Goal: Task Accomplishment & Management: Use online tool/utility

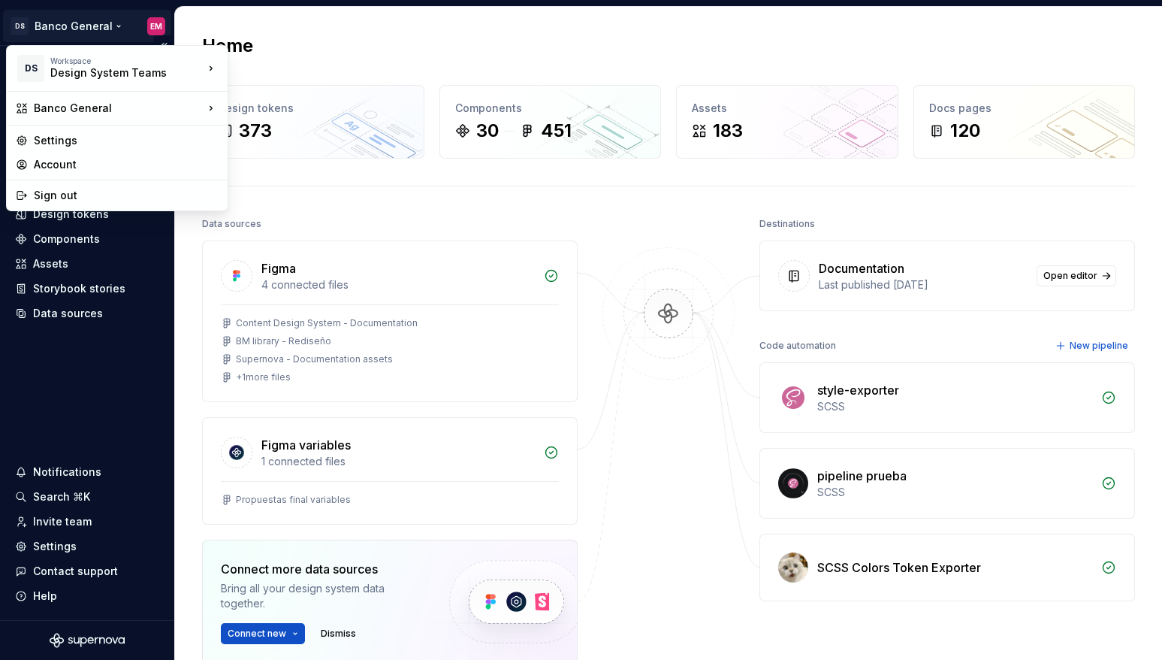
click at [104, 32] on html "DS Banco General EM Home Documentation Analytics Code automation Design system …" at bounding box center [581, 330] width 1162 height 660
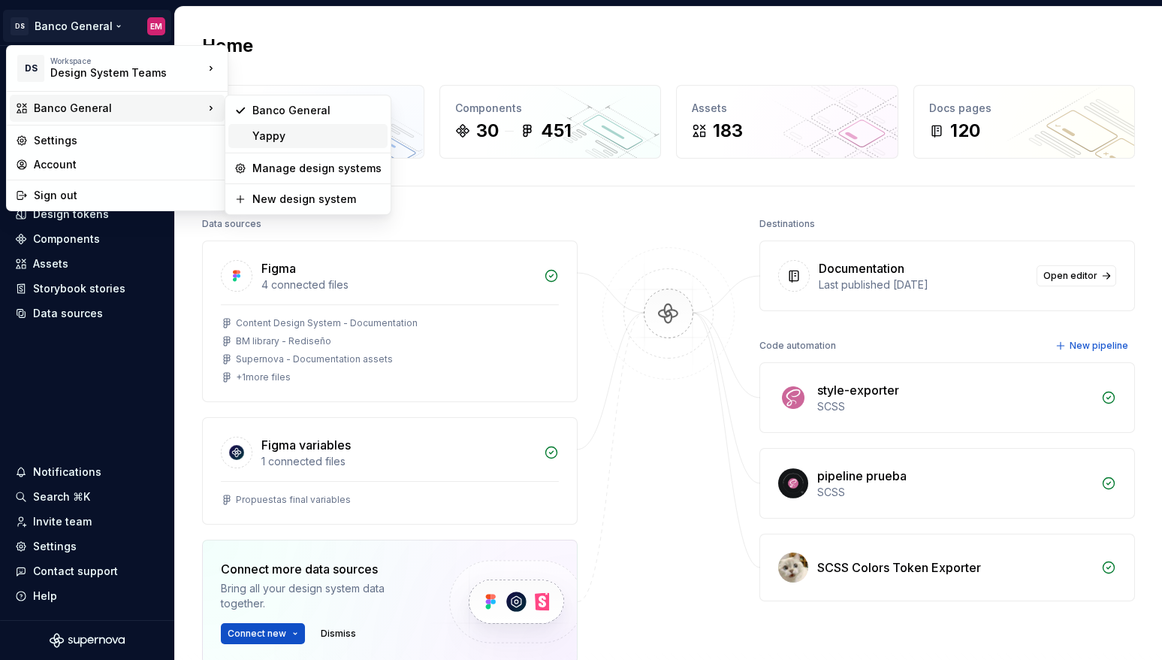
click at [264, 132] on div "Yappy" at bounding box center [316, 135] width 129 height 15
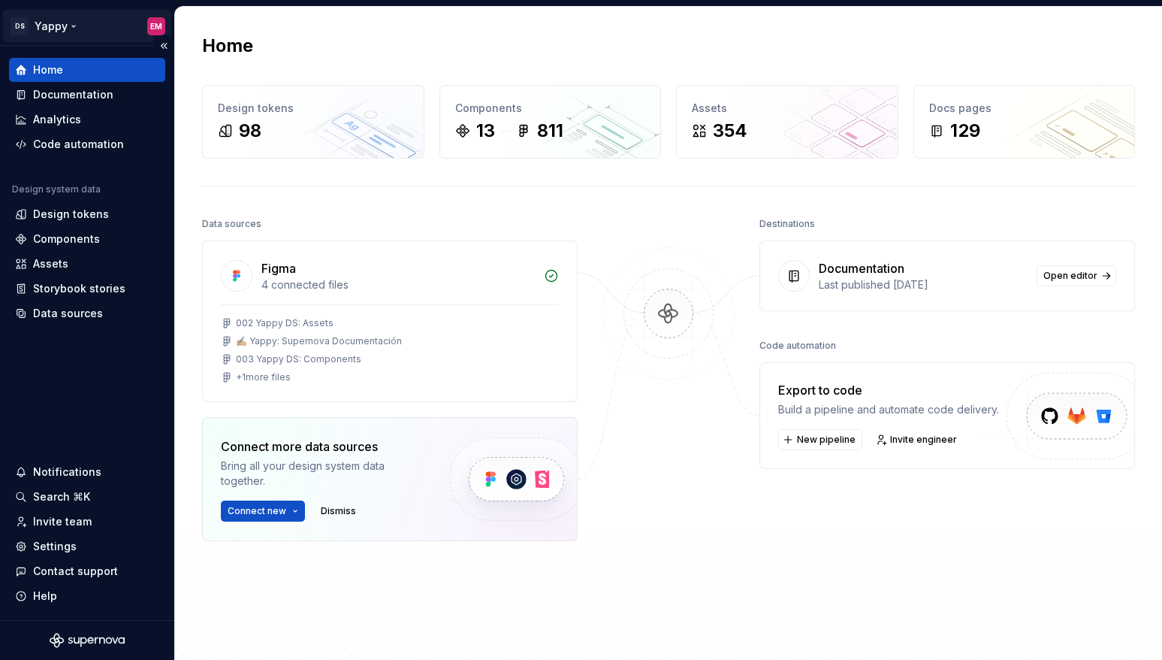
click at [86, 14] on html "DS Yappy EM Home Documentation Analytics Code automation Design system data Des…" at bounding box center [581, 330] width 1162 height 660
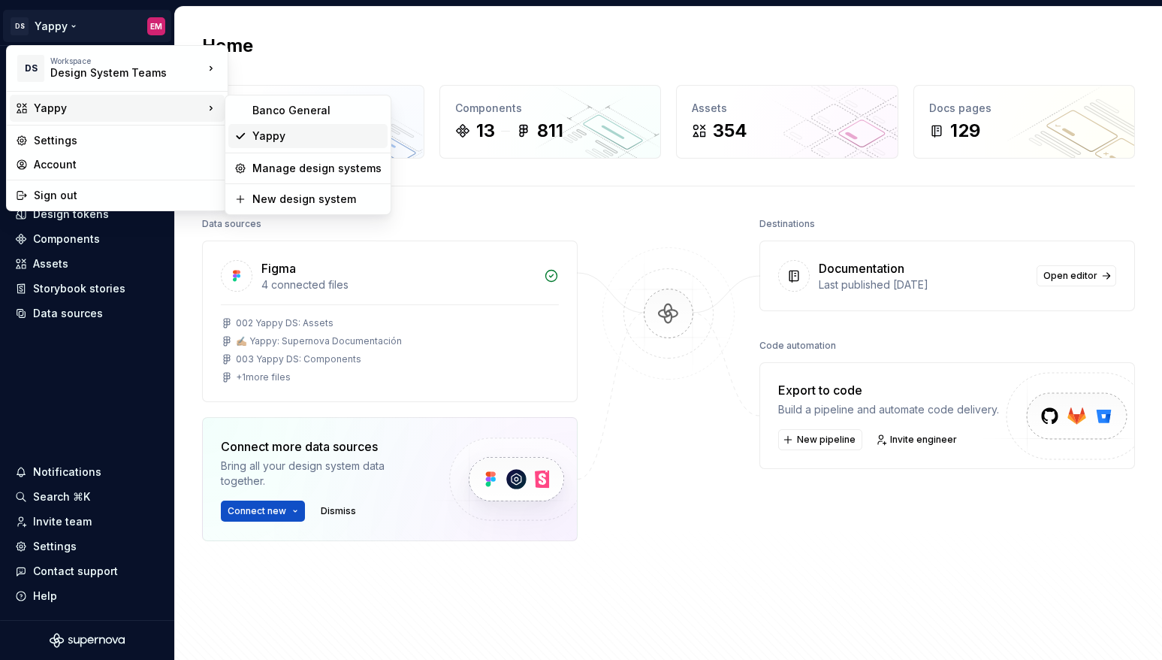
click at [264, 144] on div "Yappy" at bounding box center [307, 136] width 159 height 24
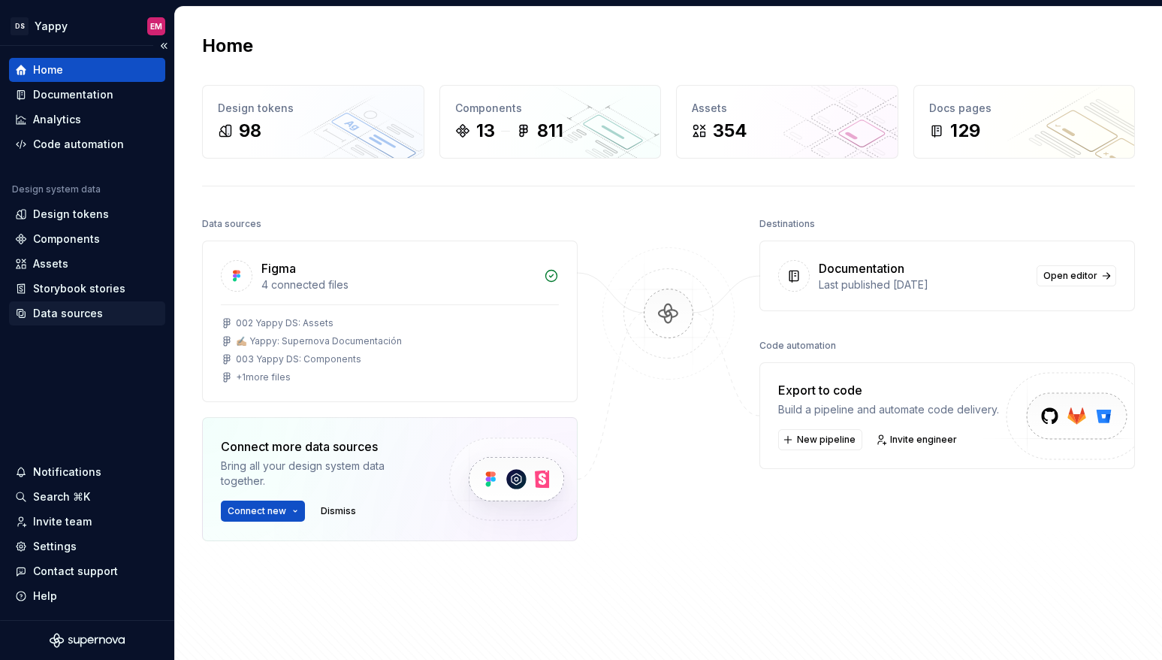
click at [57, 315] on div "Data sources" at bounding box center [68, 313] width 70 height 15
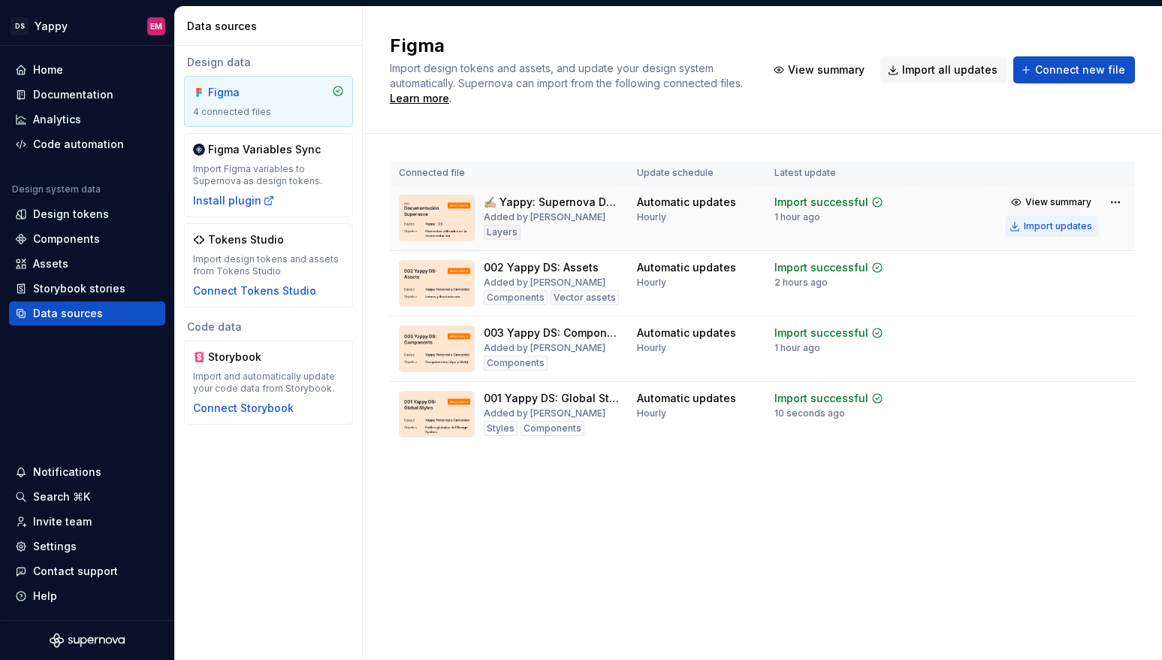
click at [954, 226] on div "Import updates" at bounding box center [1058, 226] width 68 height 12
click at [954, 291] on div "Import updates" at bounding box center [1058, 291] width 68 height 12
click at [954, 358] on div "Import updates" at bounding box center [1058, 357] width 68 height 12
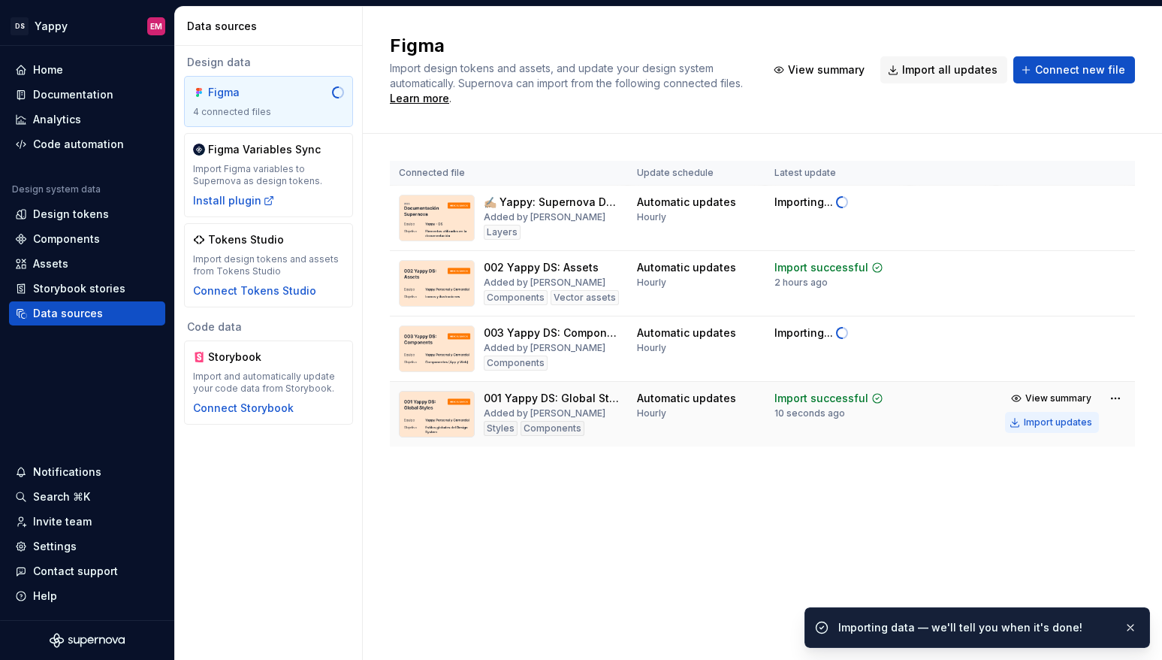
click at [954, 432] on button "Import updates" at bounding box center [1052, 422] width 94 height 21
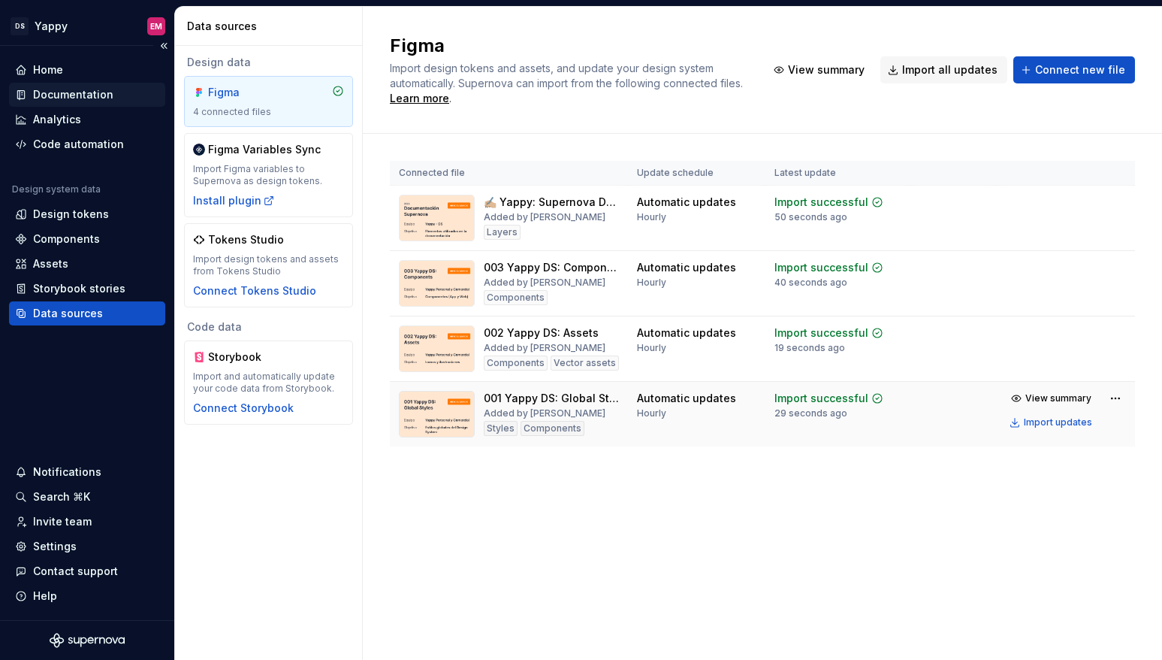
click at [73, 89] on div "Documentation" at bounding box center [73, 94] width 80 height 15
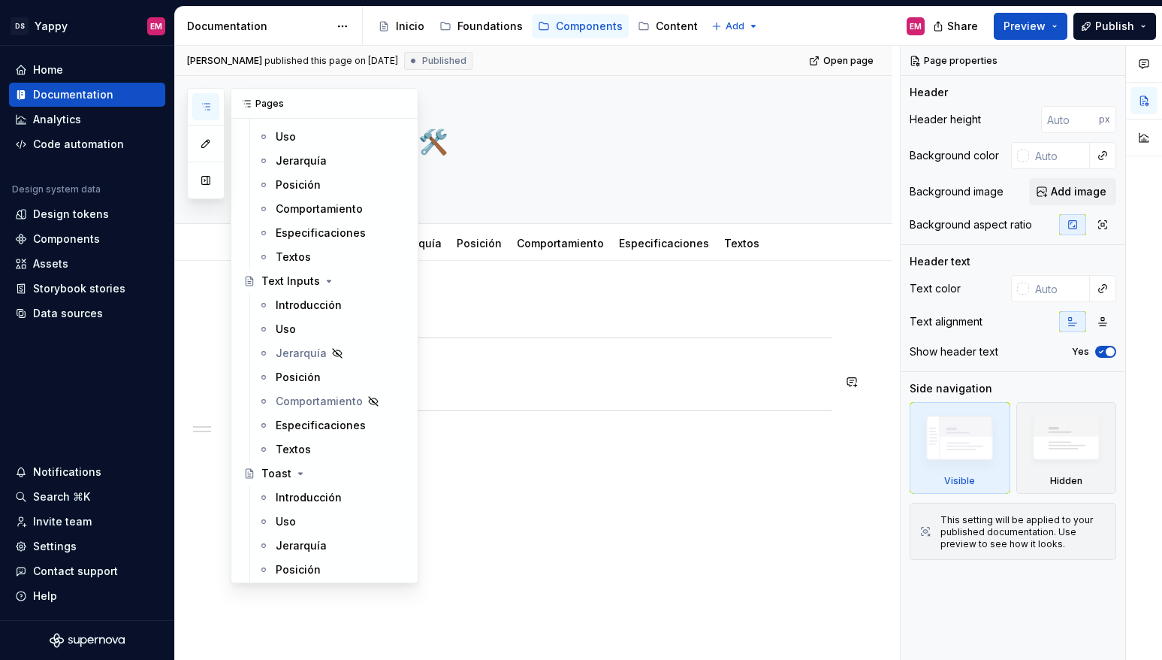
scroll to position [2327, 0]
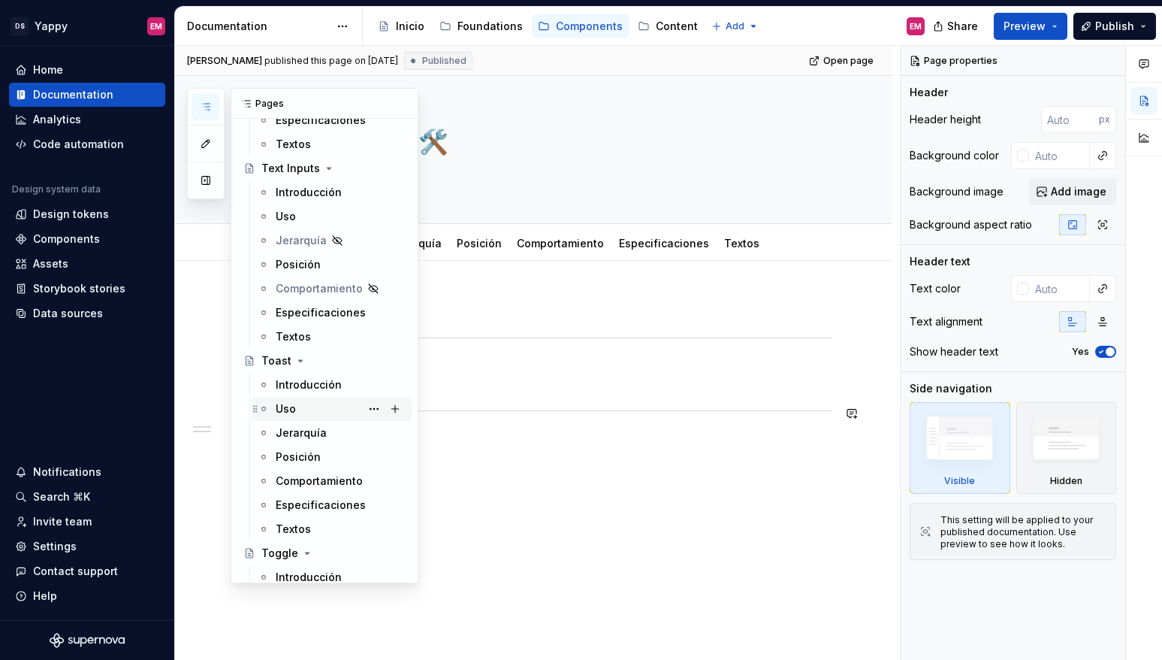
click at [295, 409] on div "Uso" at bounding box center [286, 408] width 20 height 15
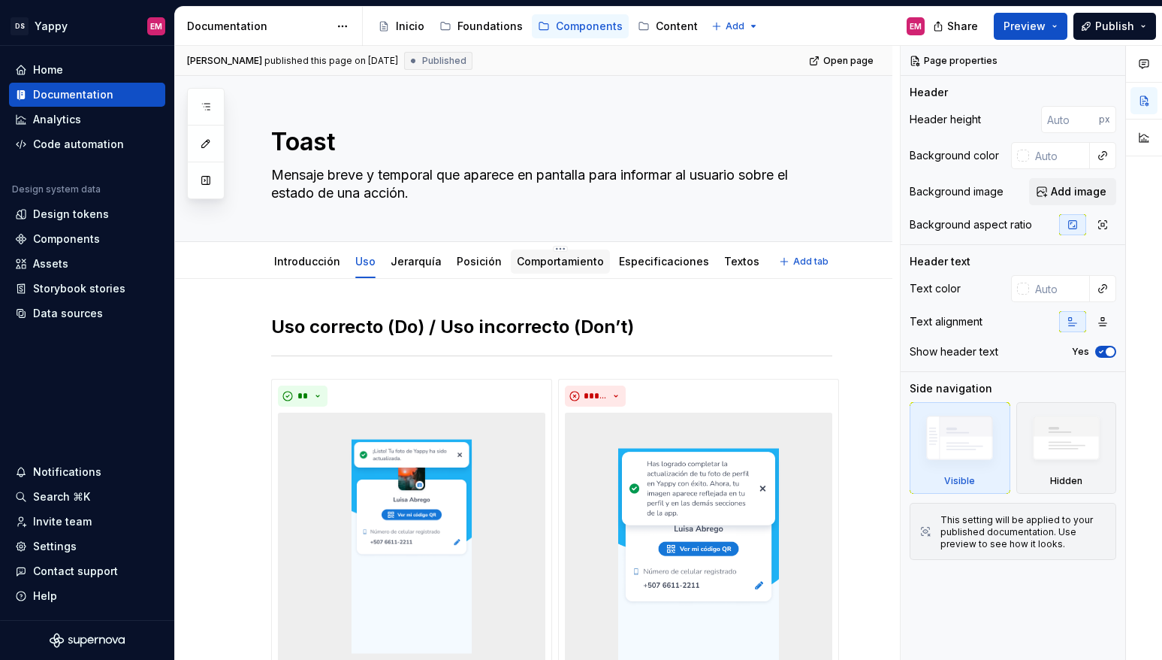
type textarea "*"
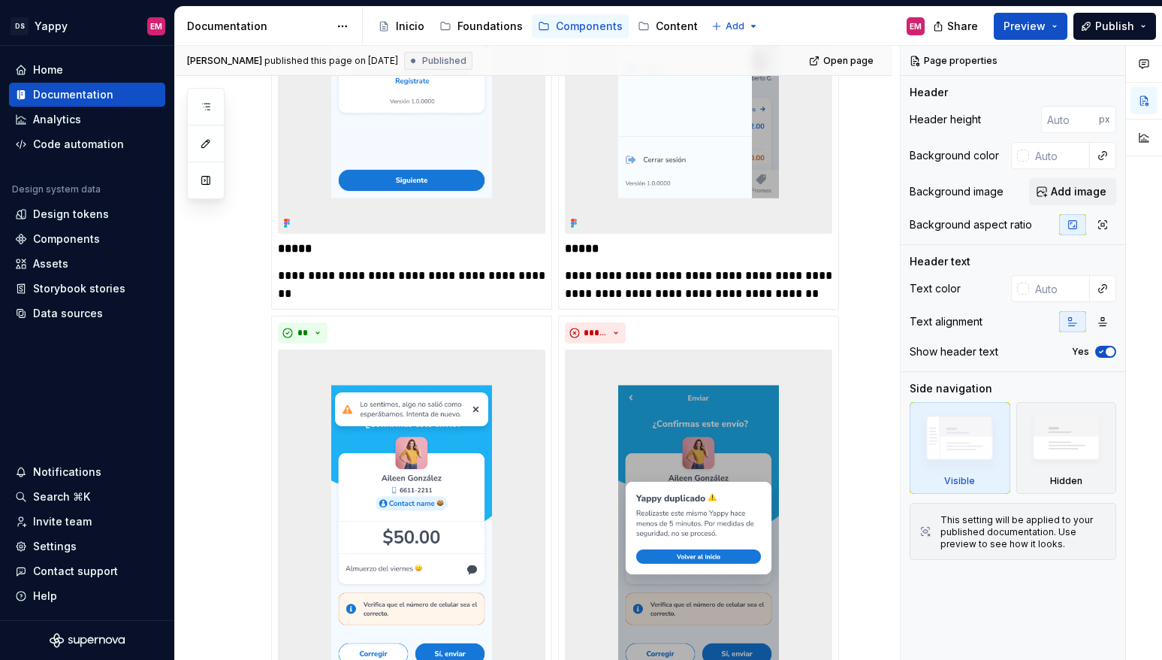
scroll to position [1089, 0]
